Goal: Task Accomplishment & Management: Use online tool/utility

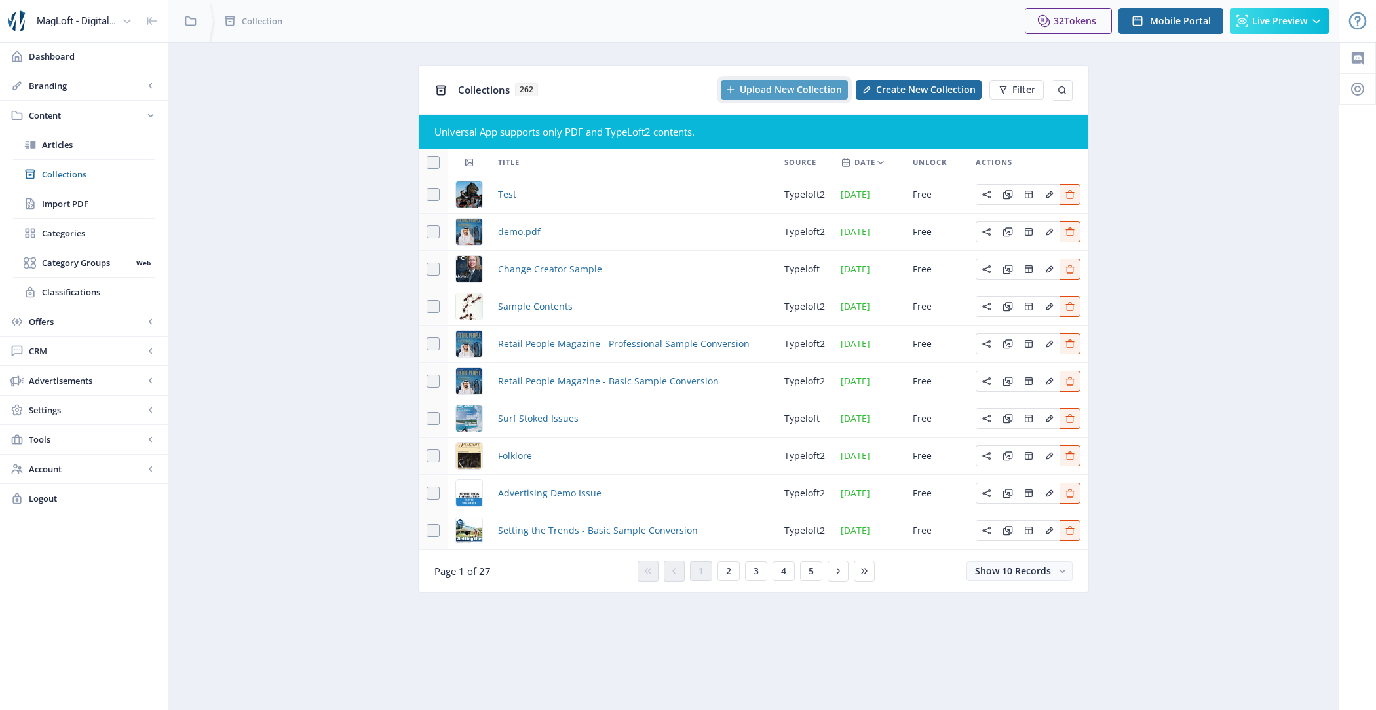
click at [792, 92] on span "Upload New Collection" at bounding box center [791, 90] width 102 height 10
click at [94, 207] on span "Import PDF" at bounding box center [98, 203] width 113 height 13
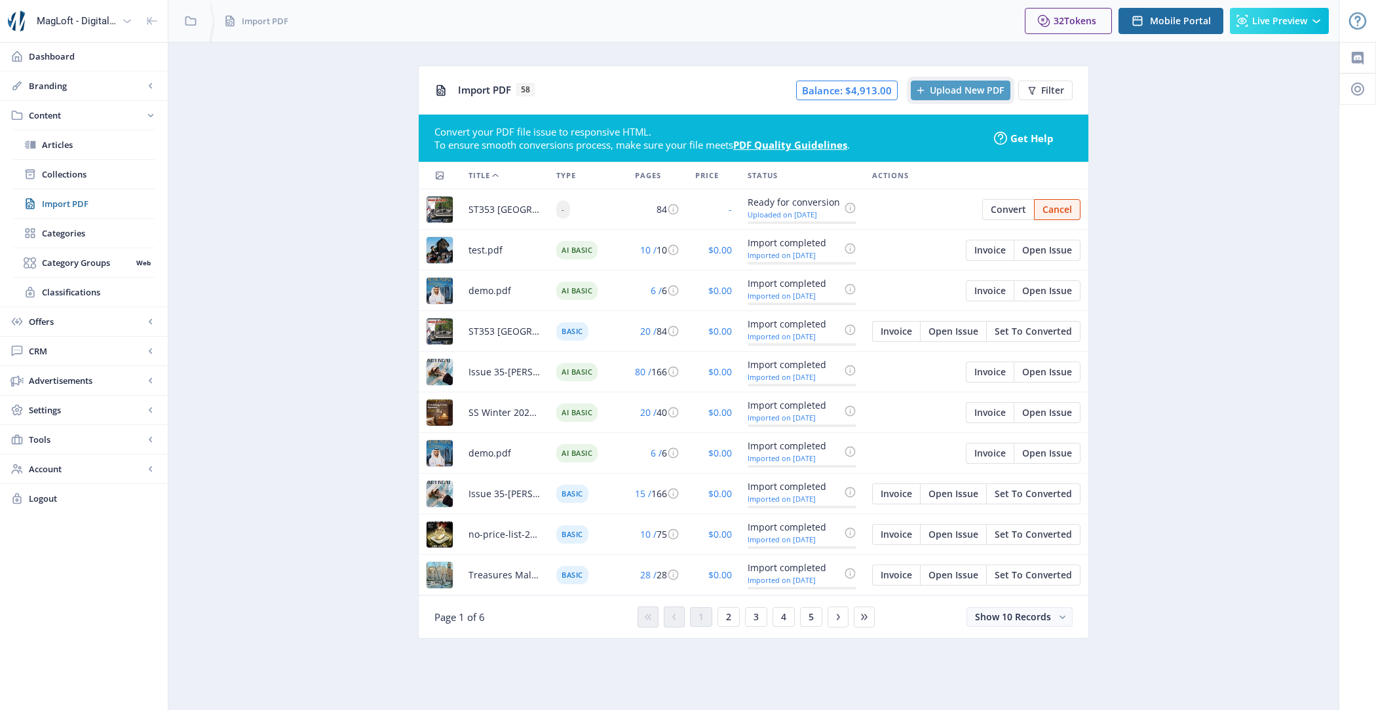
click at [959, 92] on span "Upload New PDF" at bounding box center [967, 90] width 74 height 10
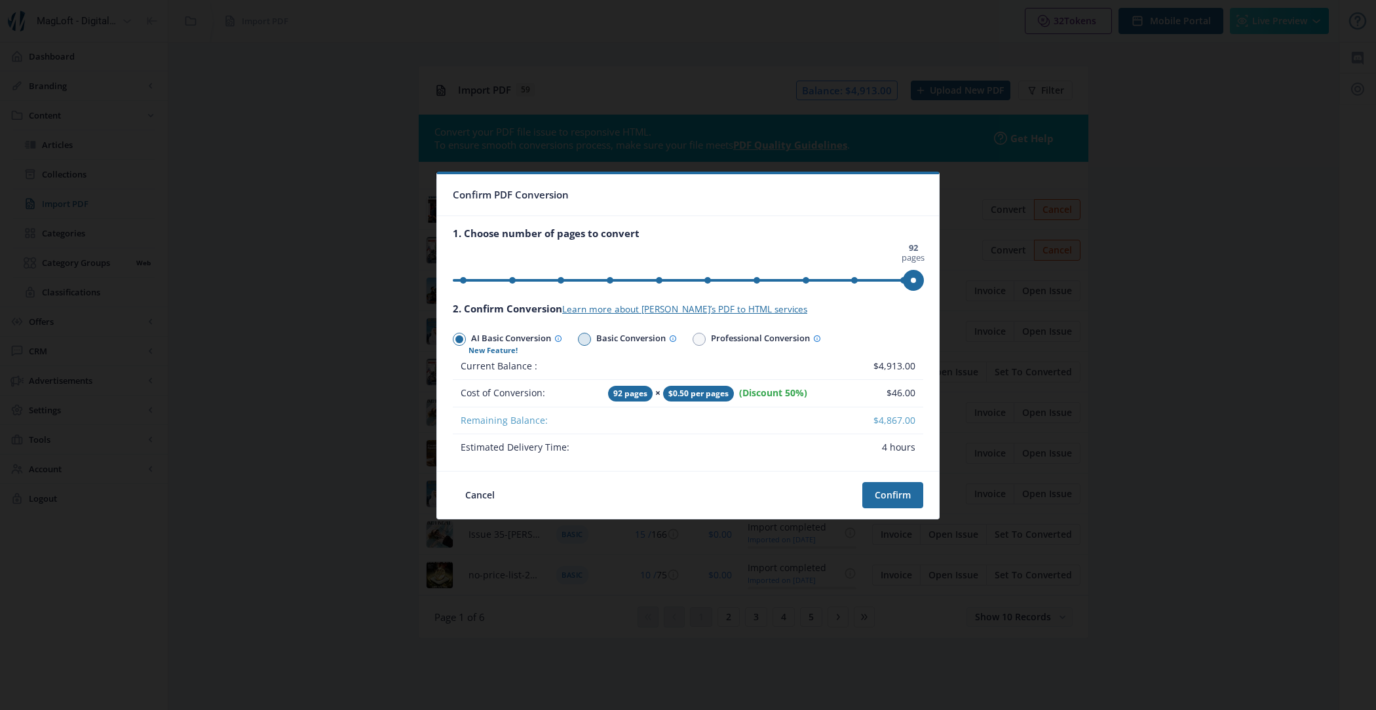
click at [598, 334] on span "Basic Conversion" at bounding box center [634, 339] width 86 height 19
click at [578, 339] on input "Basic Conversion" at bounding box center [578, 339] width 1 height 1
radio input "true"
click at [512, 339] on span "AI Basic Conversion" at bounding box center [514, 339] width 96 height 19
click at [453, 339] on input "AI Basic Conversion" at bounding box center [453, 339] width 1 height 1
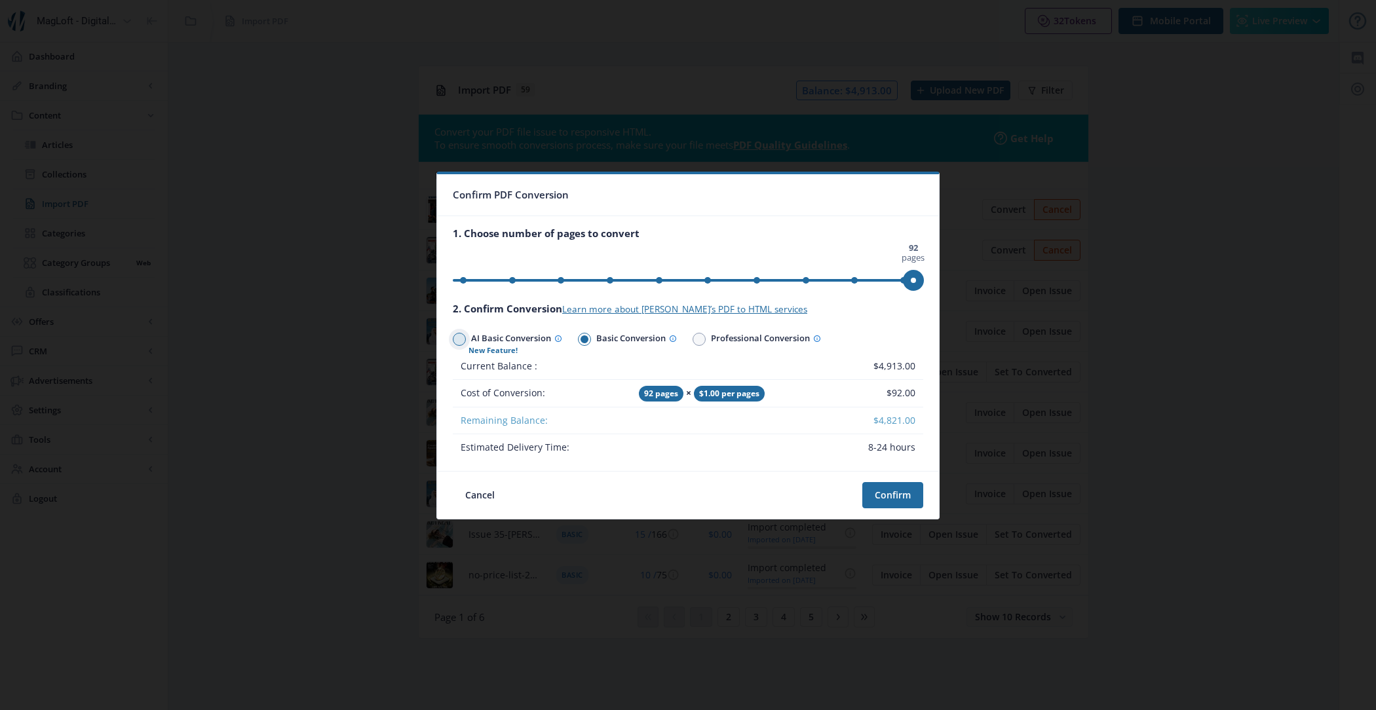
radio input "true"
click at [727, 333] on span "Professional Conversion" at bounding box center [763, 339] width 115 height 19
click at [693, 339] on input "Professional Conversion" at bounding box center [692, 339] width 1 height 1
radio input "true"
click at [643, 337] on span "Basic Conversion" at bounding box center [634, 339] width 86 height 19
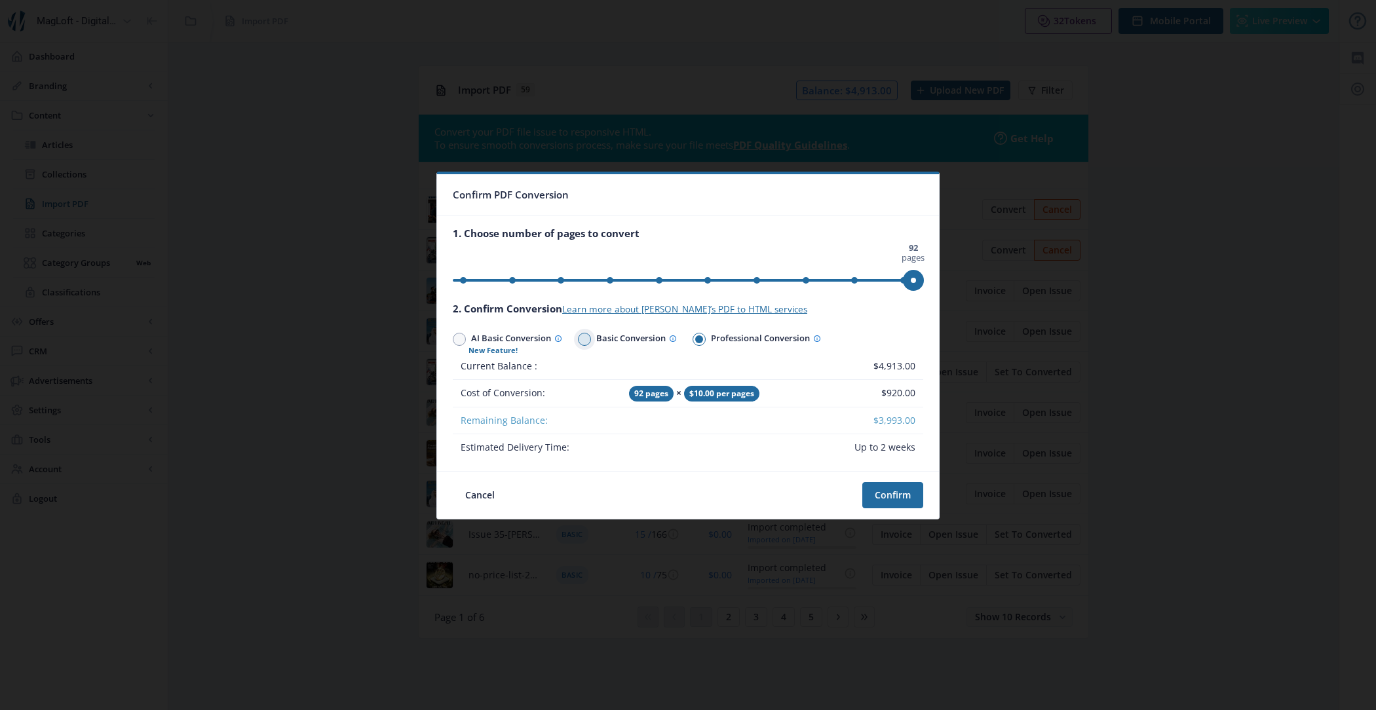
click at [578, 339] on input "Basic Conversion" at bounding box center [578, 339] width 1 height 1
radio input "true"
click at [904, 499] on button "Confirm" at bounding box center [892, 495] width 61 height 26
